Goal: Task Accomplishment & Management: Use online tool/utility

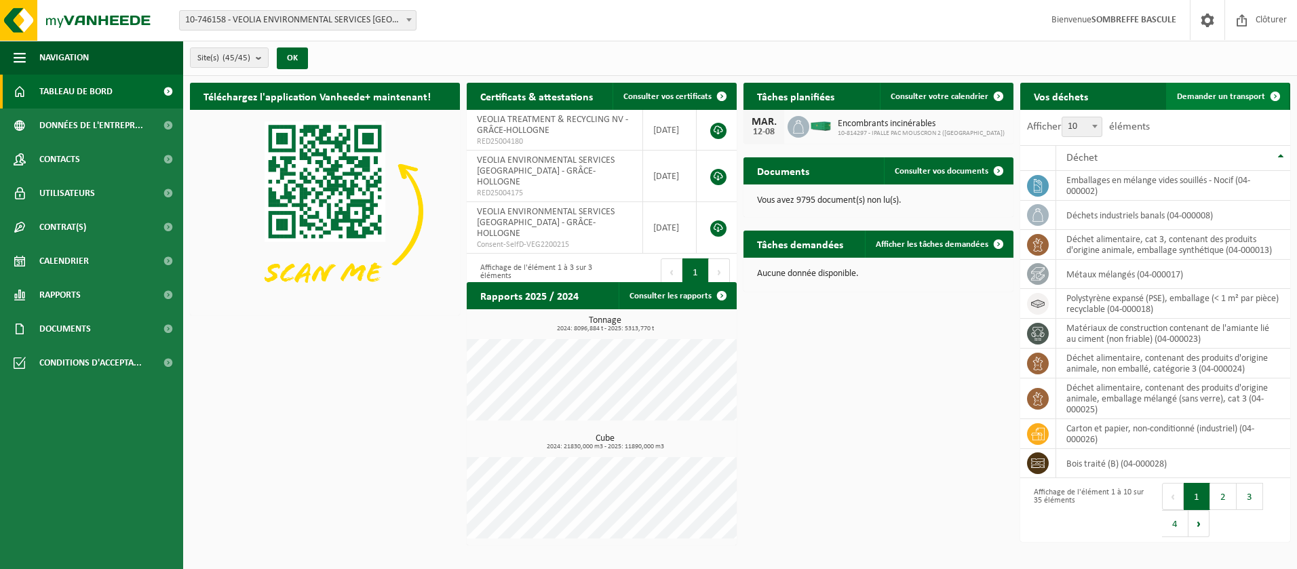
click at [1218, 99] on span "Demander un transport" at bounding box center [1221, 96] width 88 height 9
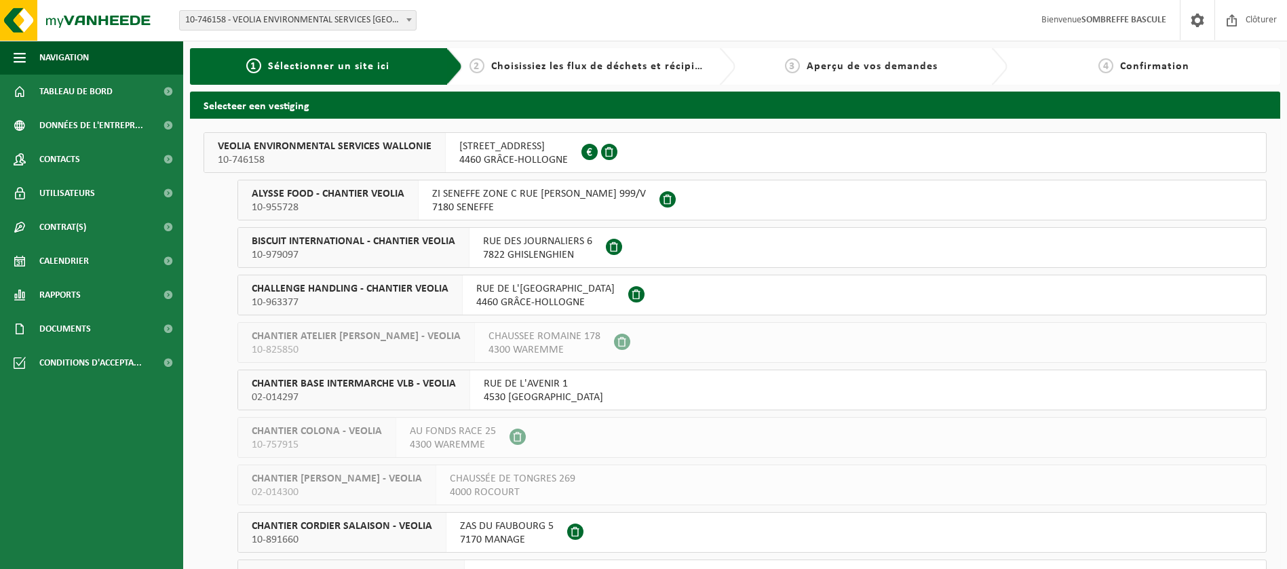
click at [478, 153] on span "4460 GRÂCE-HOLLOGNE" at bounding box center [513, 160] width 109 height 14
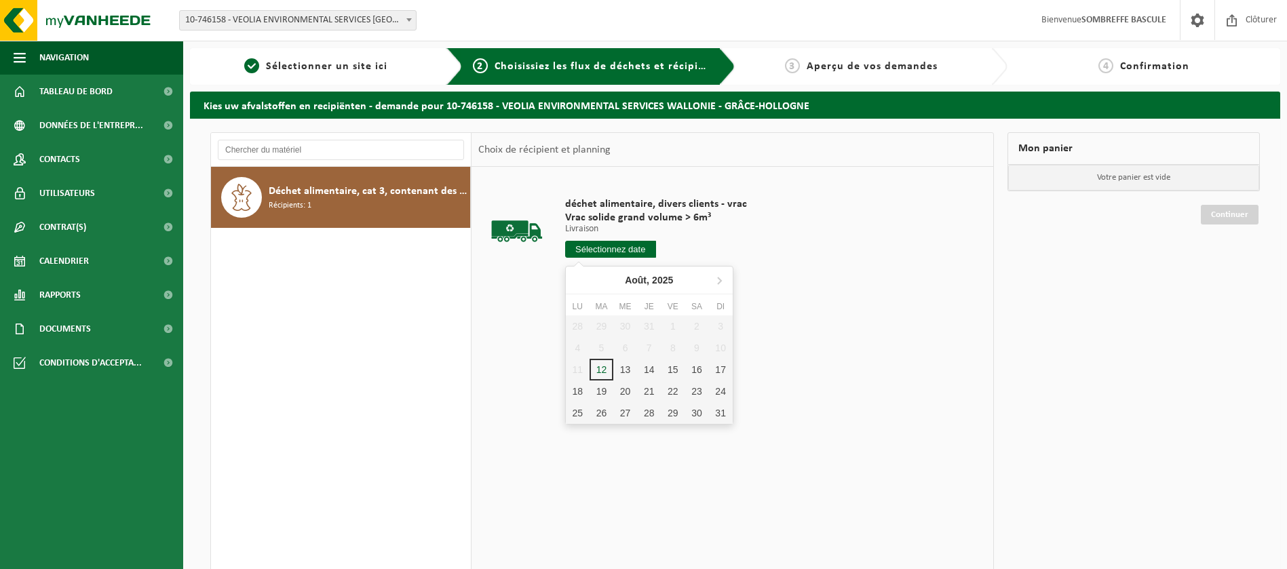
click at [623, 251] on input "text" at bounding box center [610, 249] width 91 height 17
click at [624, 366] on div "13" at bounding box center [625, 370] width 24 height 22
type input "à partir de 2025-08-13"
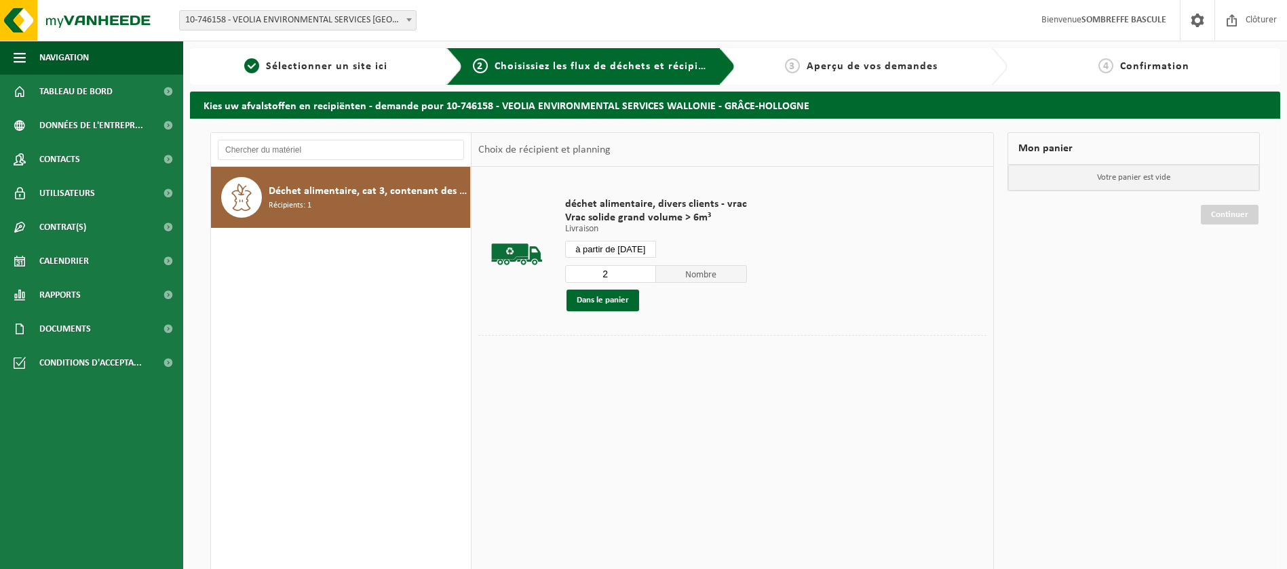
type input "2"
click at [643, 269] on input "2" at bounding box center [610, 274] width 91 height 18
click at [619, 297] on button "Dans le panier" at bounding box center [603, 301] width 73 height 22
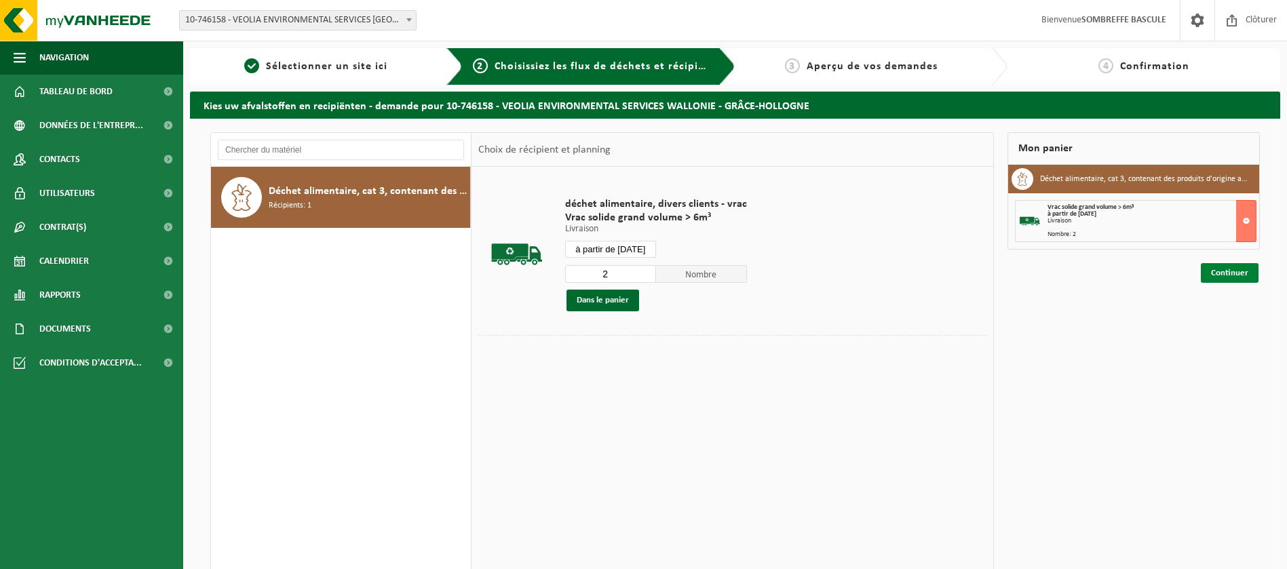
click at [1222, 271] on link "Continuer" at bounding box center [1230, 273] width 58 height 20
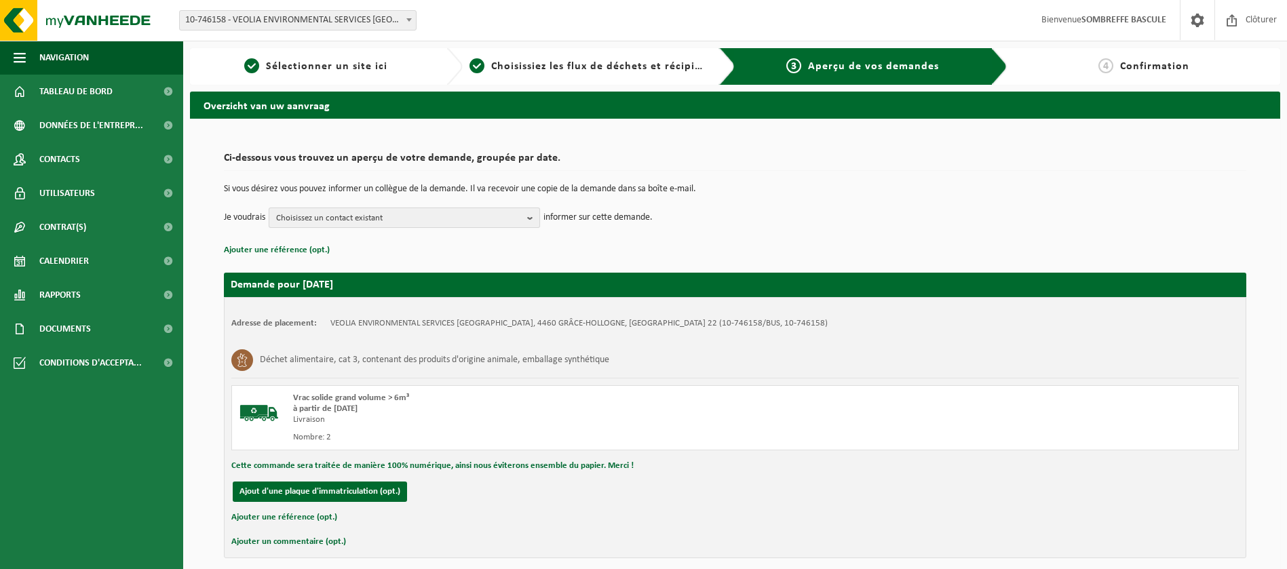
click at [528, 215] on button "Choisissez un contact existant" at bounding box center [404, 218] width 271 height 20
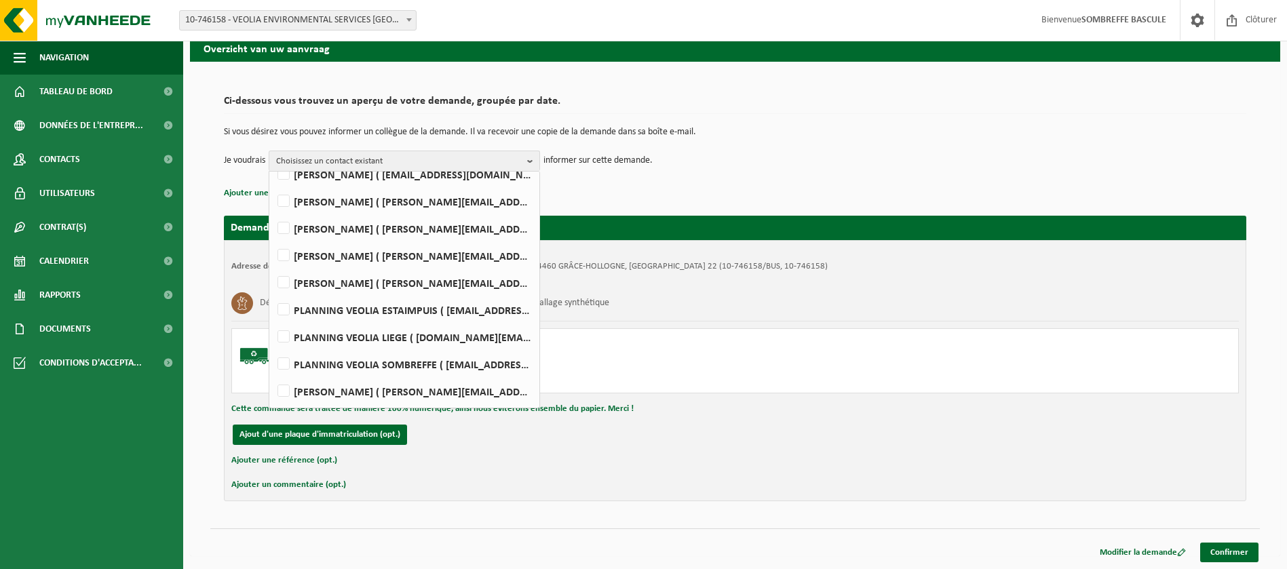
scroll to position [58, 0]
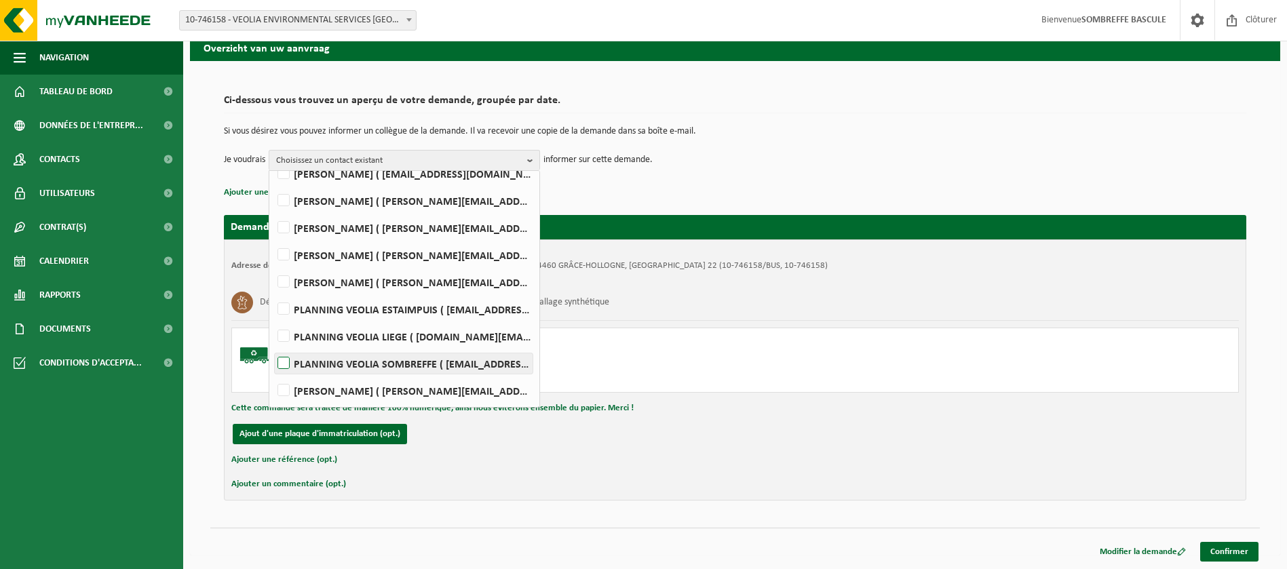
click at [445, 358] on label "PLANNING VEOLIA SOMBREFFE ( be.ves.planning.srr.sombreffe.all@veolia.com )" at bounding box center [404, 364] width 258 height 20
click at [273, 347] on input "PLANNING VEOLIA SOMBREFFE ( be.ves.planning.srr.sombreffe.all@veolia.com )" at bounding box center [272, 346] width 1 height 1
checkbox input "true"
click at [1238, 551] on link "Confirmer" at bounding box center [1229, 552] width 58 height 20
